Goal: Download file/media

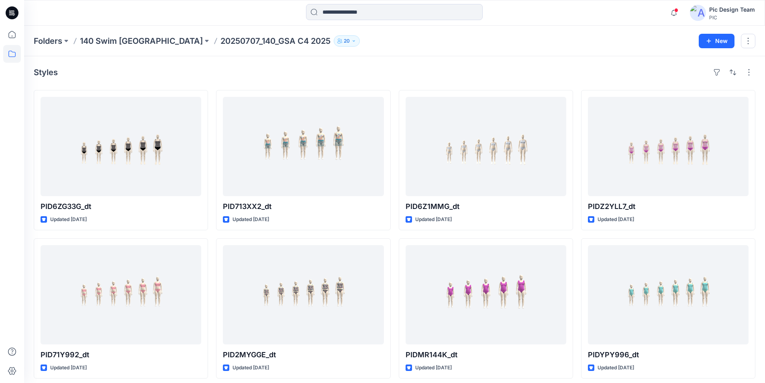
click at [6, 10] on icon at bounding box center [12, 13] width 13 height 26
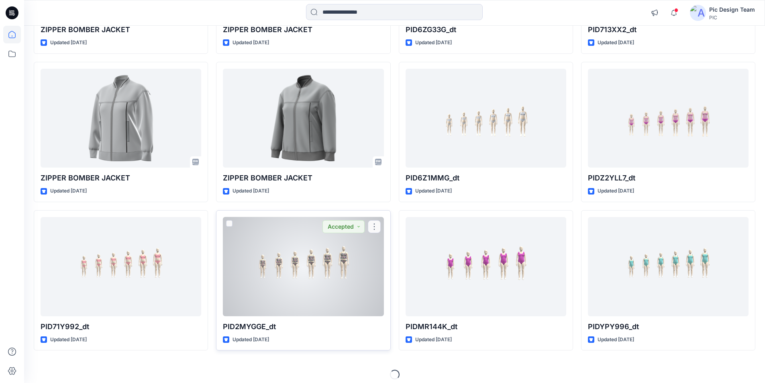
scroll to position [201, 0]
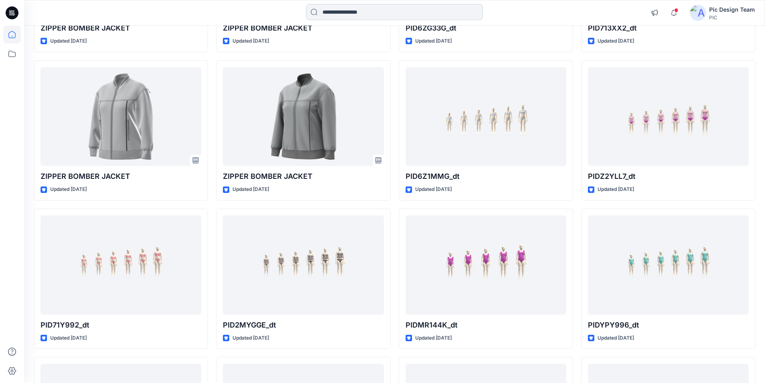
click at [383, 8] on input at bounding box center [394, 12] width 177 height 16
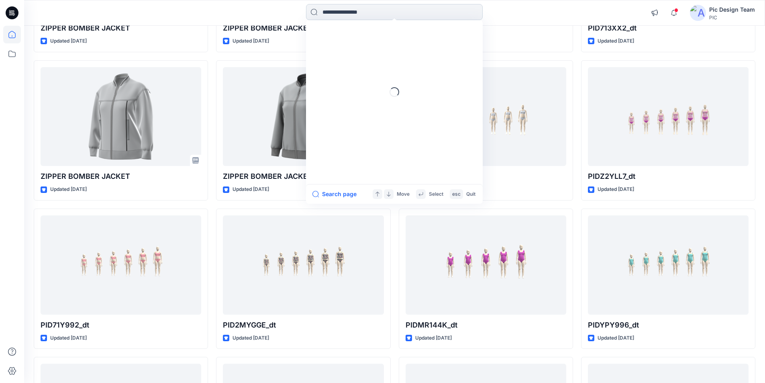
paste input "**********"
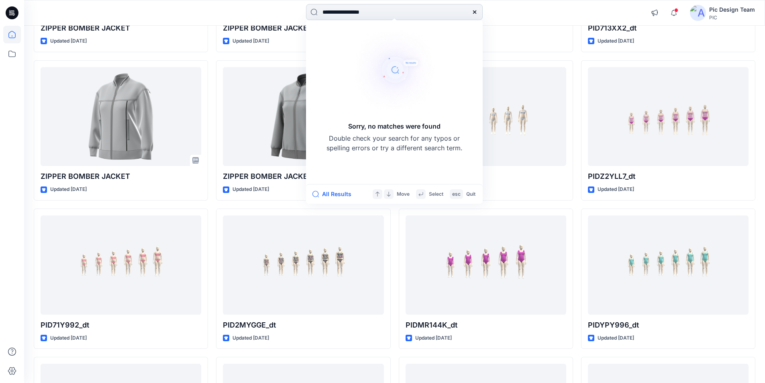
drag, startPoint x: 384, startPoint y: 12, endPoint x: 361, endPoint y: 10, distance: 23.4
click at [361, 10] on input "**********" at bounding box center [394, 12] width 177 height 16
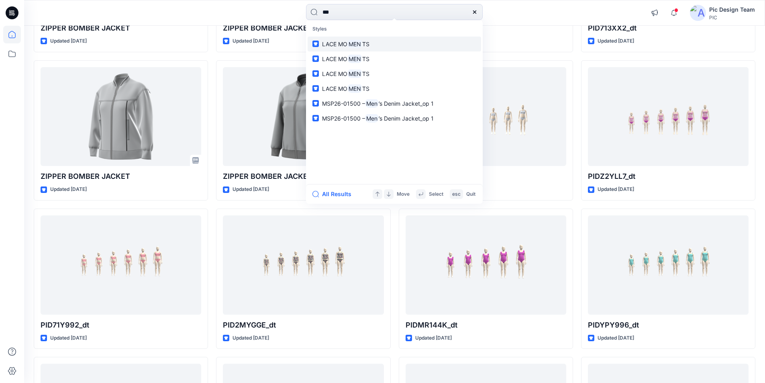
type input "***"
click at [343, 44] on span "LACE MO" at bounding box center [334, 44] width 25 height 7
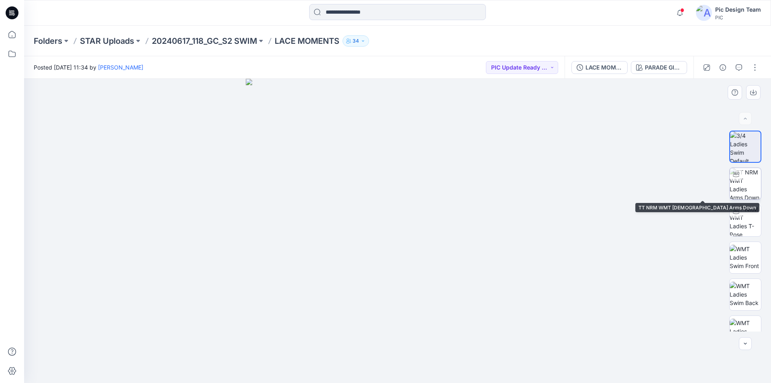
click at [744, 186] on img at bounding box center [745, 183] width 31 height 31
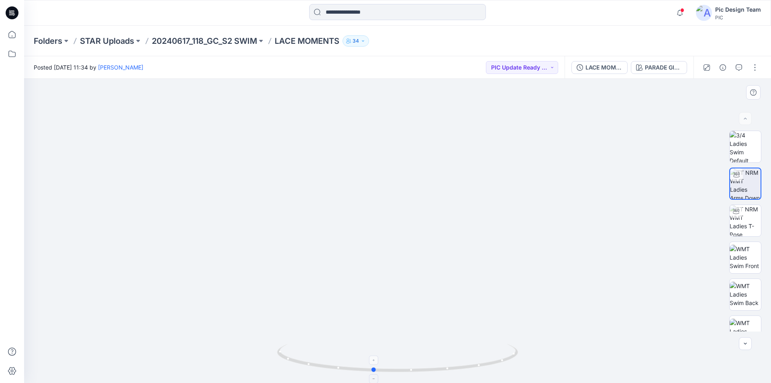
drag, startPoint x: 496, startPoint y: 367, endPoint x: 472, endPoint y: 353, distance: 28.0
click at [10, 11] on icon at bounding box center [12, 12] width 13 height 13
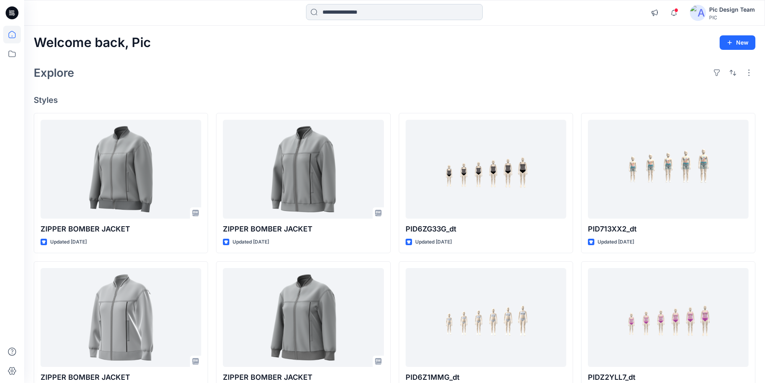
click at [350, 11] on input at bounding box center [394, 12] width 177 height 16
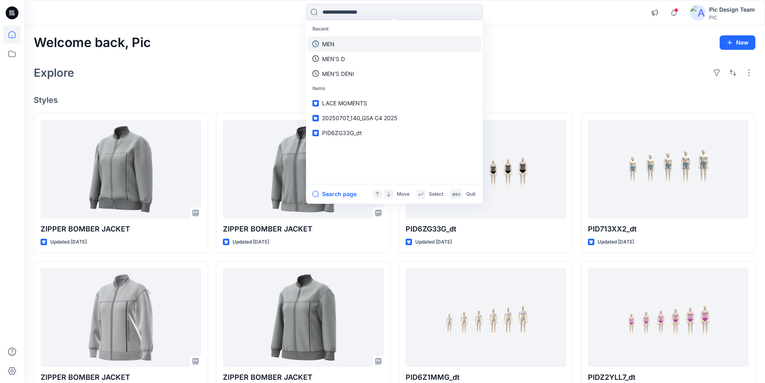
click at [343, 44] on link "MEN" at bounding box center [394, 44] width 173 height 15
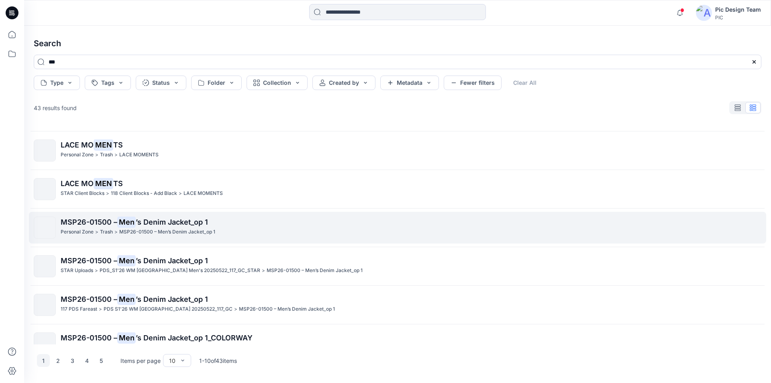
scroll to position [80, 0]
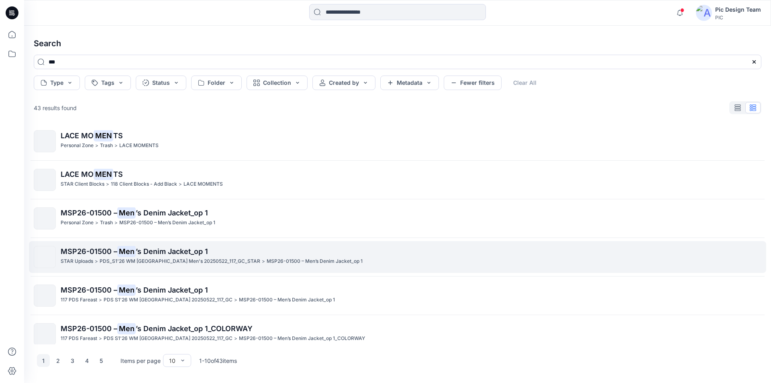
click at [80, 255] on span "MSP26-01500 –" at bounding box center [89, 251] width 57 height 8
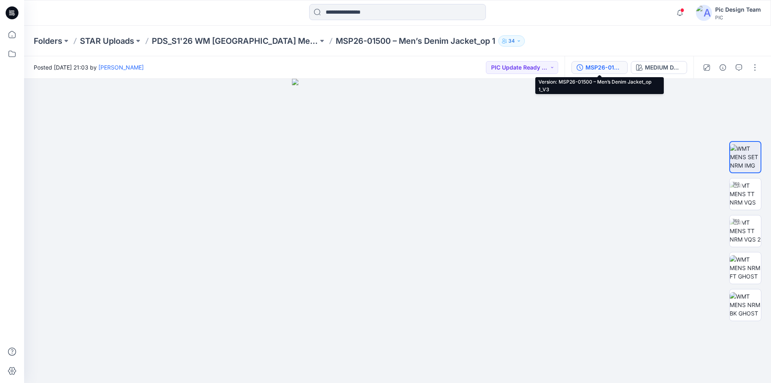
click at [603, 69] on div "MSP26-01500 – Men’s Denim Jacket_op 1_V3" at bounding box center [603, 67] width 37 height 9
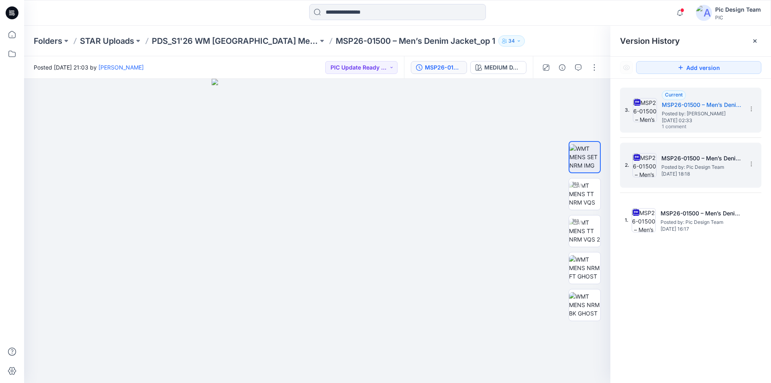
click at [709, 164] on span "Posted by: Pic Design Team" at bounding box center [701, 167] width 80 height 8
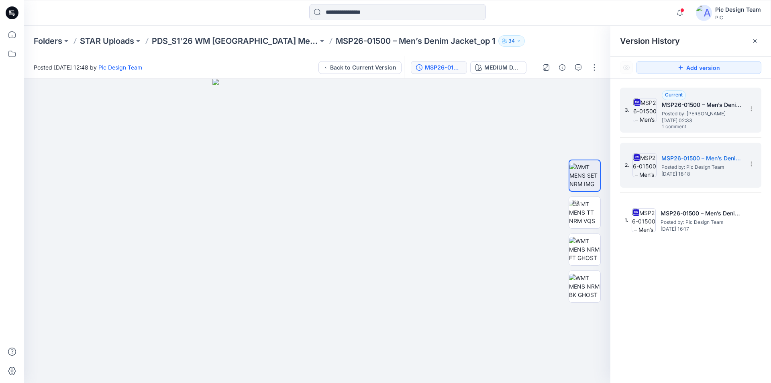
click at [682, 105] on h5 "MSP26-01500 – Men’s Denim Jacket_op 1_V3" at bounding box center [702, 105] width 80 height 10
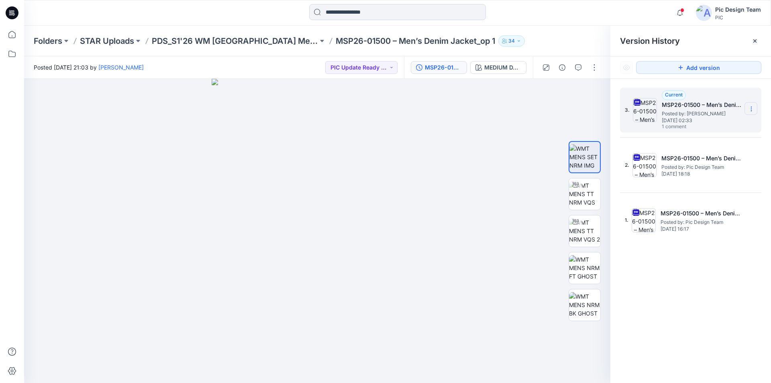
click at [755, 108] on section at bounding box center [750, 108] width 13 height 13
click at [693, 124] on span "Download Source BW File" at bounding box center [710, 125] width 67 height 10
click at [594, 199] on img at bounding box center [584, 193] width 31 height 25
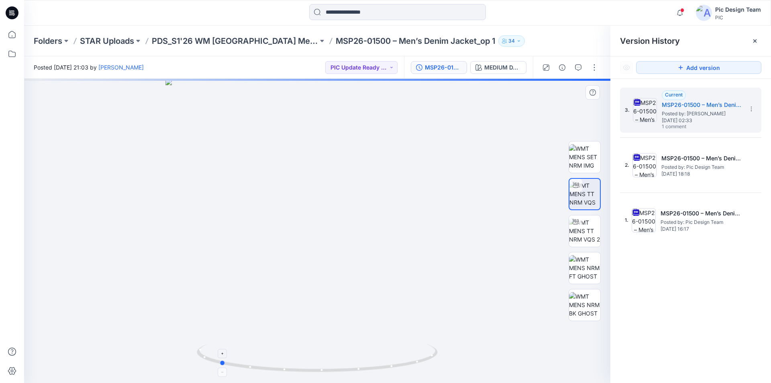
drag, startPoint x: 423, startPoint y: 366, endPoint x: 325, endPoint y: 344, distance: 100.3
click at [325, 344] on icon at bounding box center [318, 359] width 243 height 30
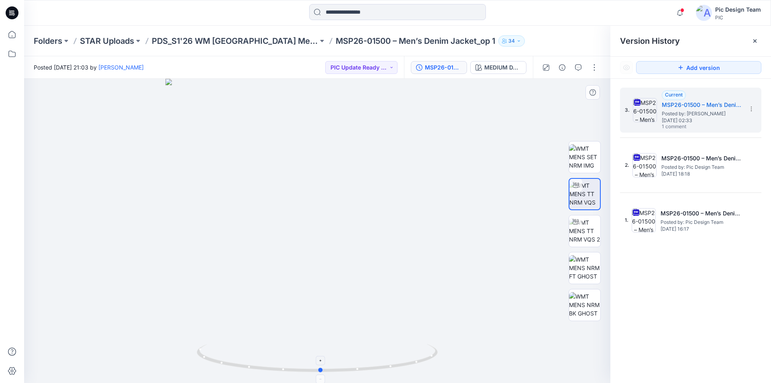
drag, startPoint x: 308, startPoint y: 374, endPoint x: 409, endPoint y: 361, distance: 102.5
click at [409, 361] on div at bounding box center [317, 231] width 586 height 304
drag, startPoint x: 381, startPoint y: 367, endPoint x: 377, endPoint y: 366, distance: 4.3
click at [377, 366] on icon at bounding box center [318, 359] width 243 height 30
